Goal: Task Accomplishment & Management: Use online tool/utility

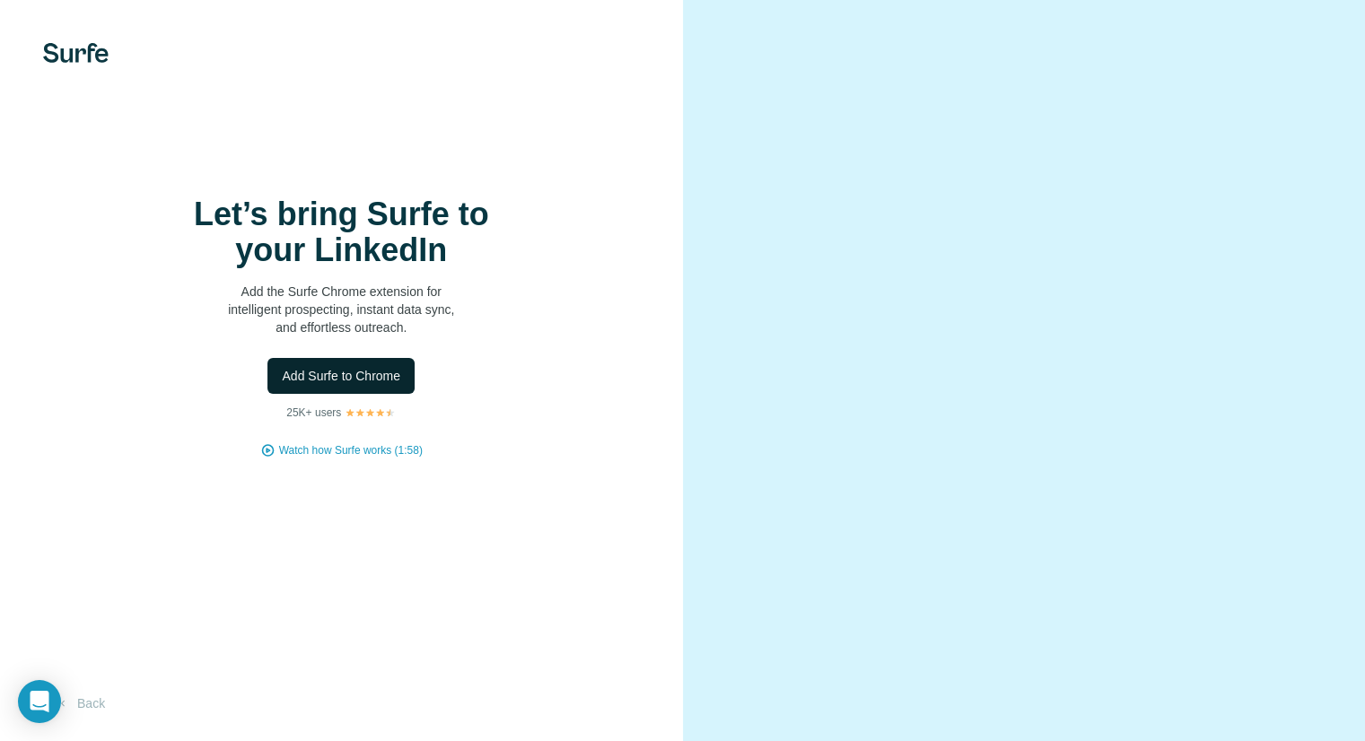
click at [385, 377] on span "Add Surfe to Chrome" at bounding box center [341, 376] width 118 height 18
click at [373, 385] on button "Add Surfe to Chrome" at bounding box center [340, 376] width 147 height 36
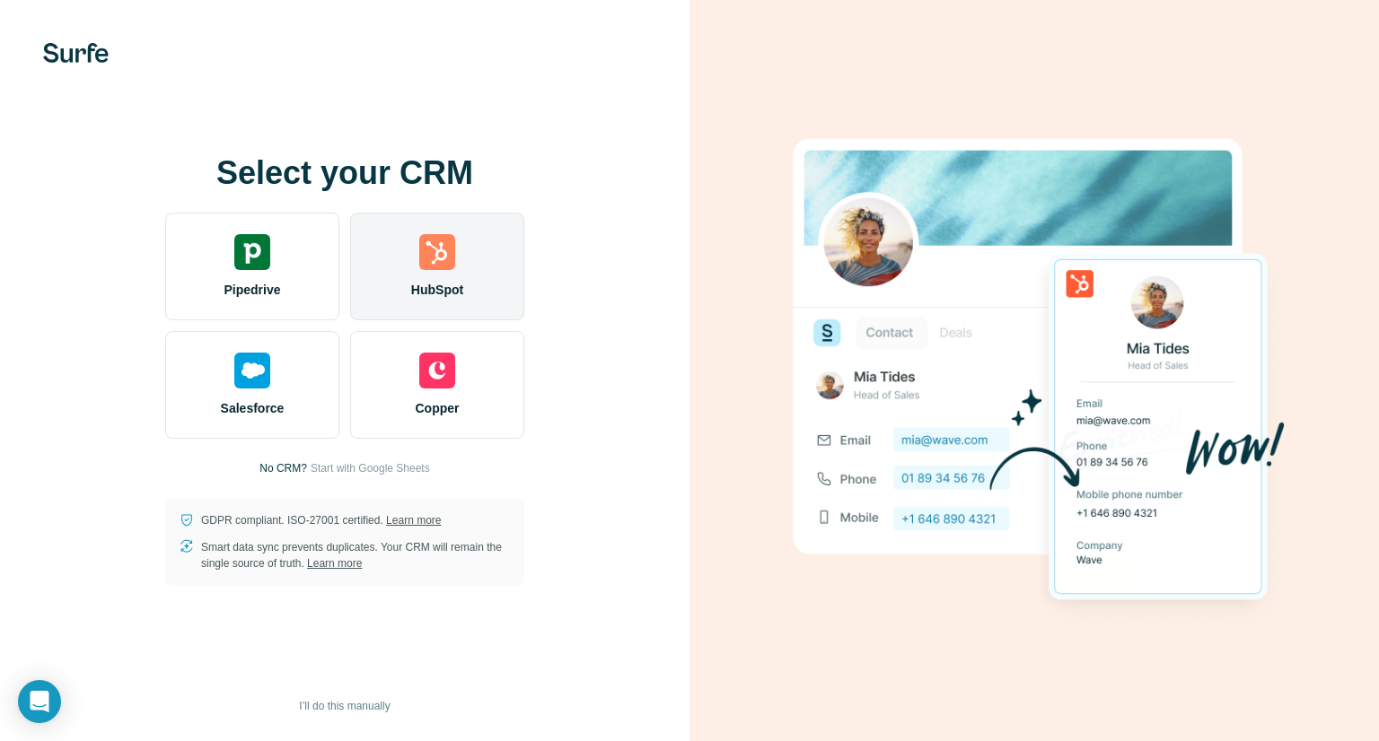
click at [443, 279] on div "HubSpot" at bounding box center [437, 267] width 174 height 108
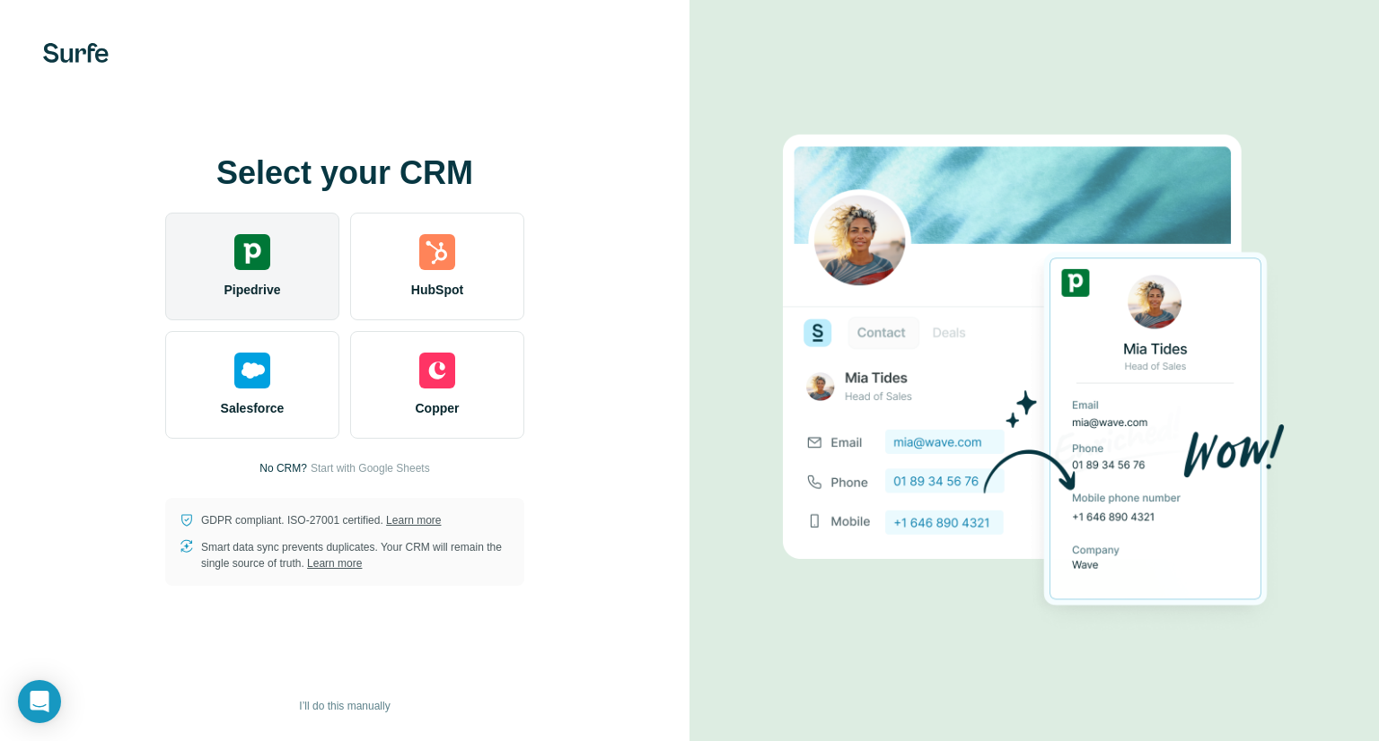
click at [287, 275] on div "Pipedrive" at bounding box center [252, 267] width 174 height 108
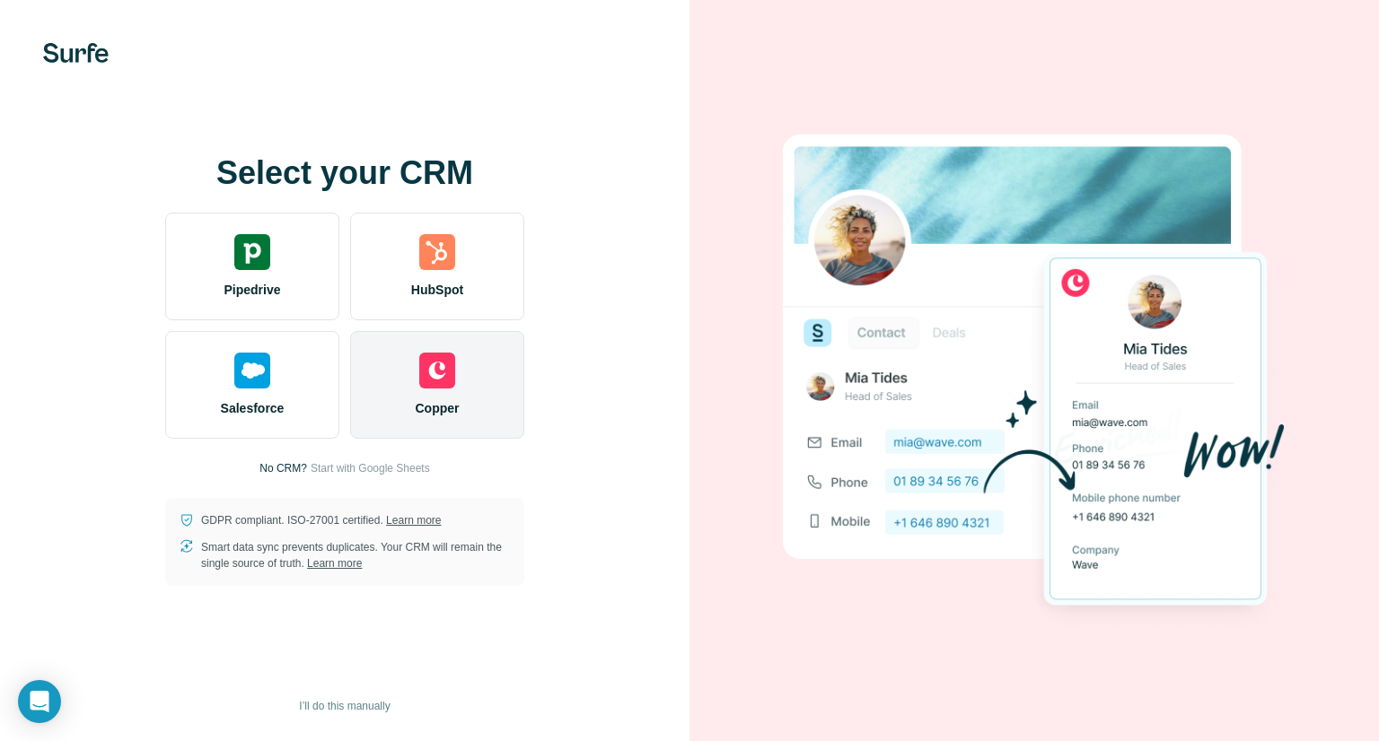
click at [450, 425] on div "Copper" at bounding box center [437, 385] width 174 height 108
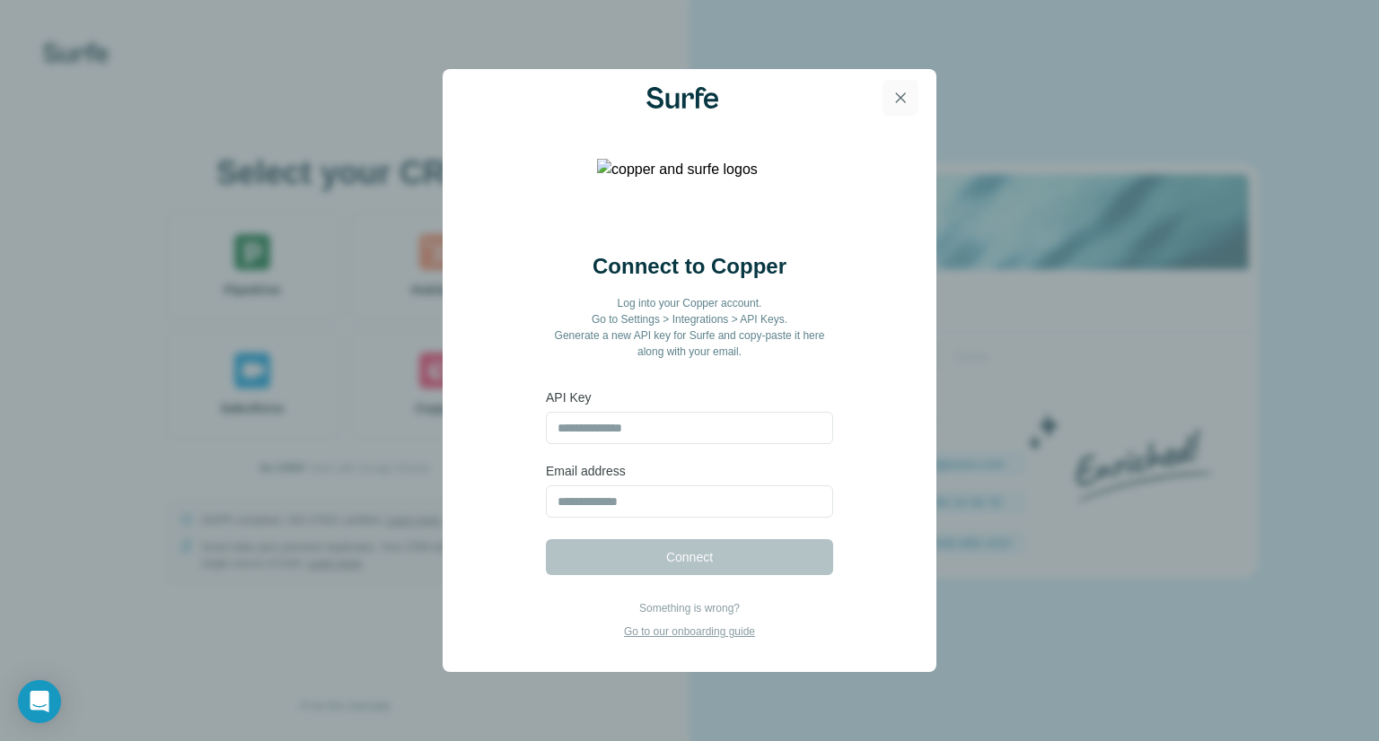
click at [895, 95] on icon "button" at bounding box center [900, 98] width 18 height 18
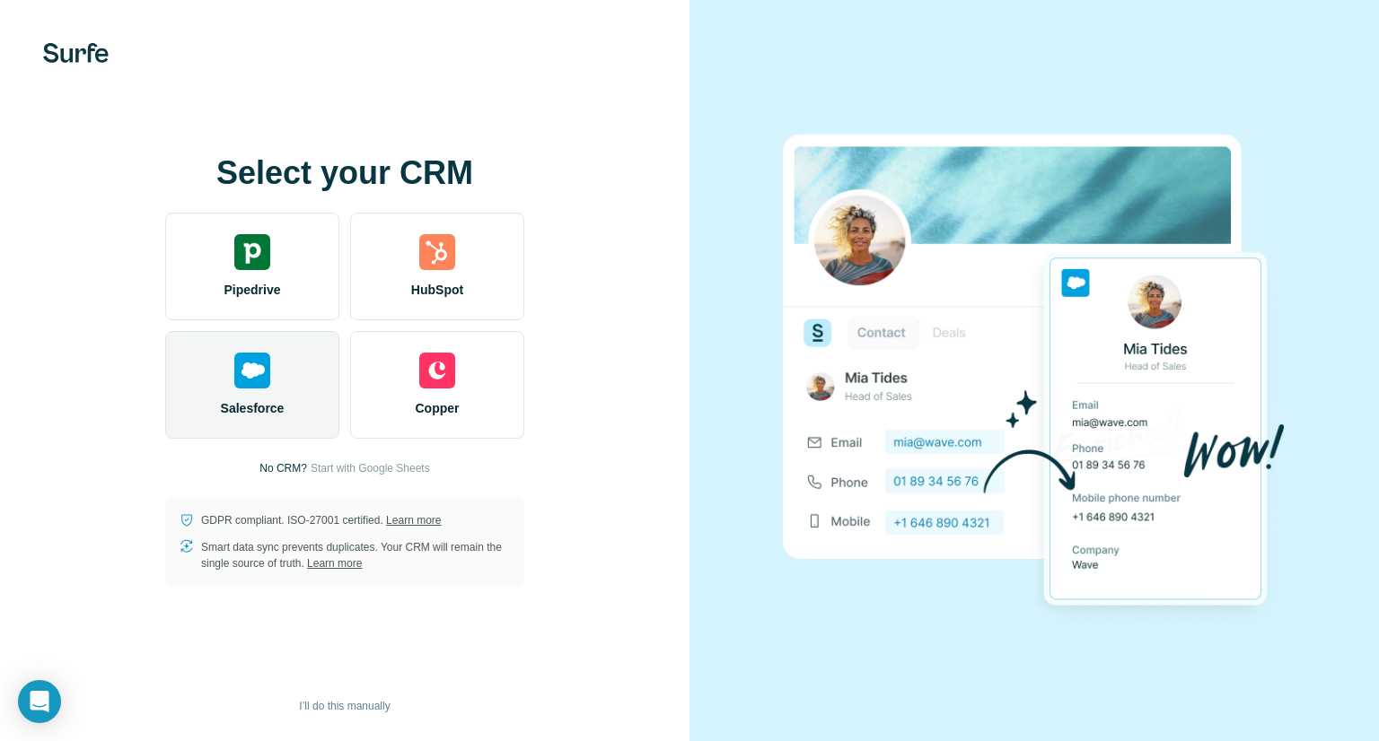
click at [276, 391] on div "Salesforce" at bounding box center [252, 385] width 174 height 108
